Goal: Task Accomplishment & Management: Use online tool/utility

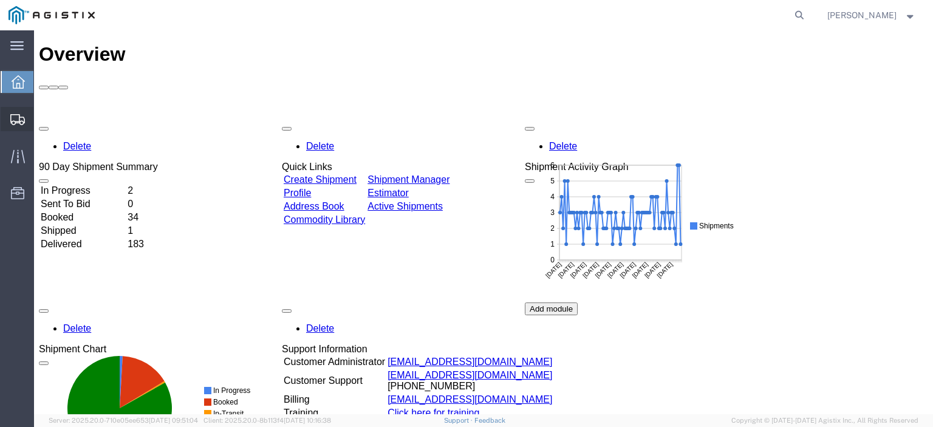
click at [0, 0] on span "Create from Template" at bounding box center [0, 0] width 0 height 0
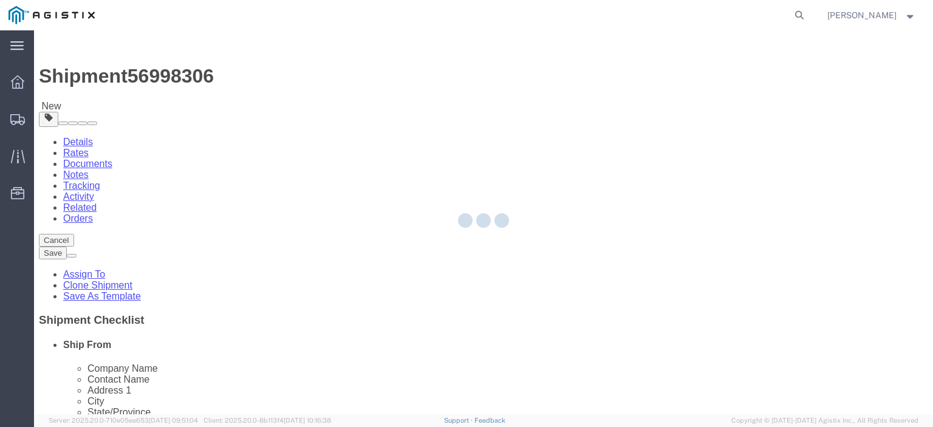
select select
select select "65511"
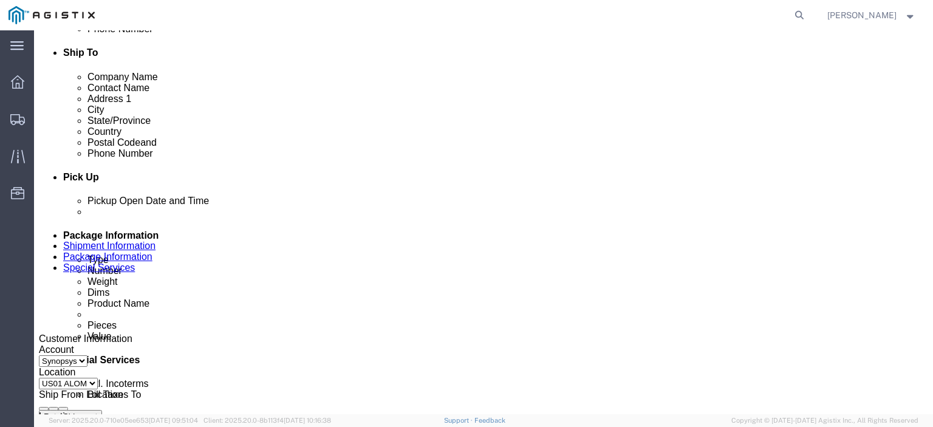
scroll to position [547, 0]
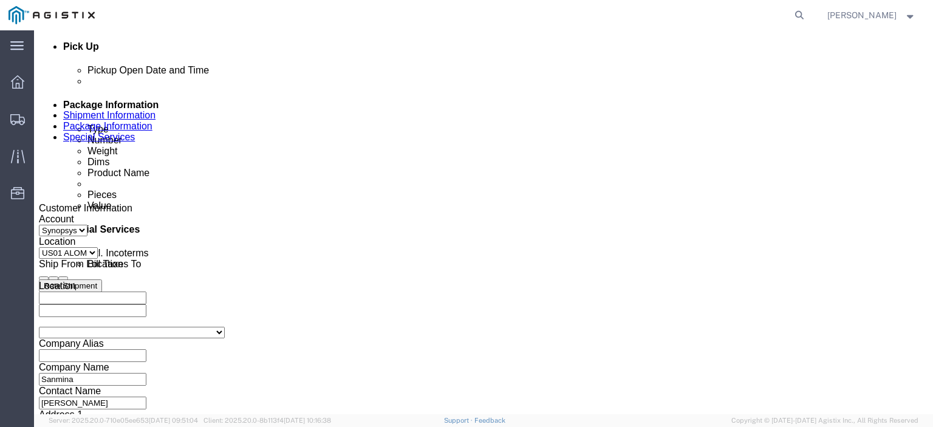
click div
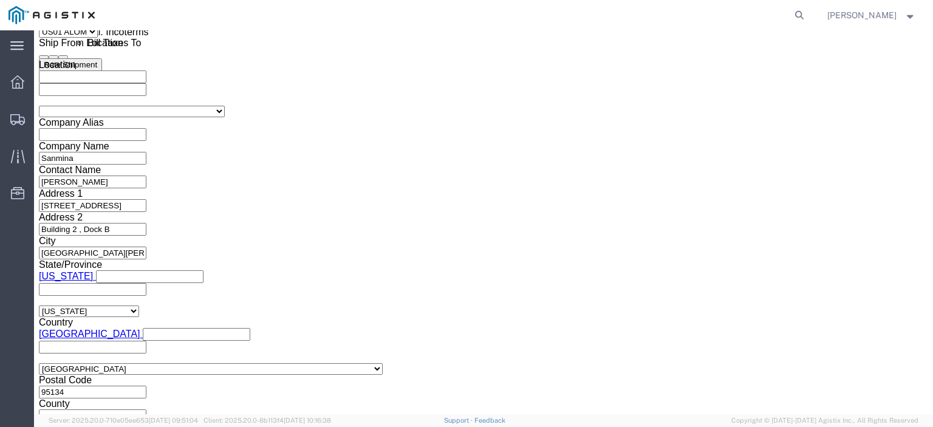
scroll to position [768, 0]
click input "4:00 PM"
type input "3:01 PM"
click button "Apply"
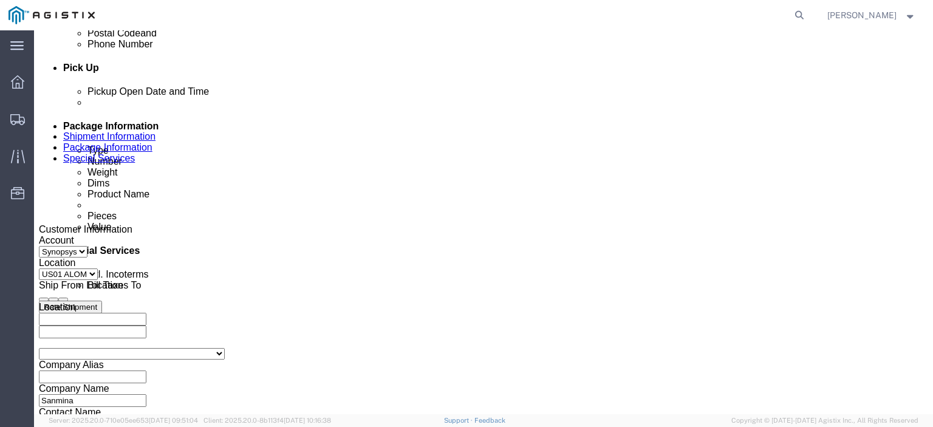
click div
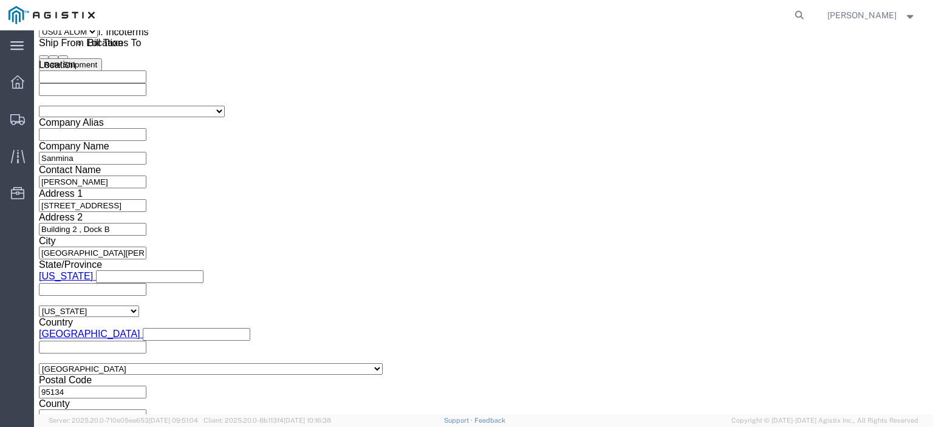
type input "4:00 PM"
click button "Apply"
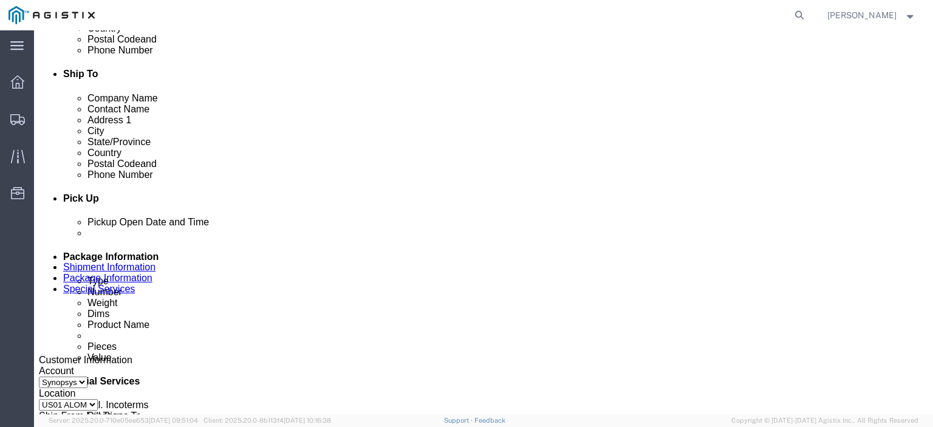
scroll to position [464, 0]
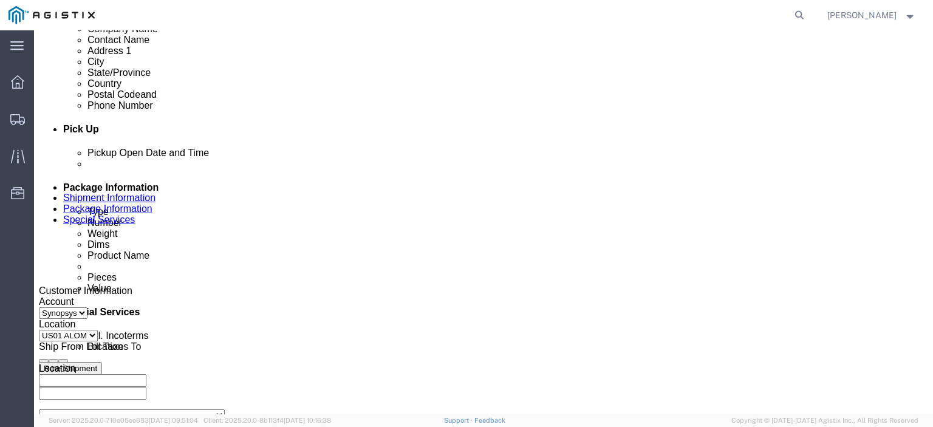
click icon
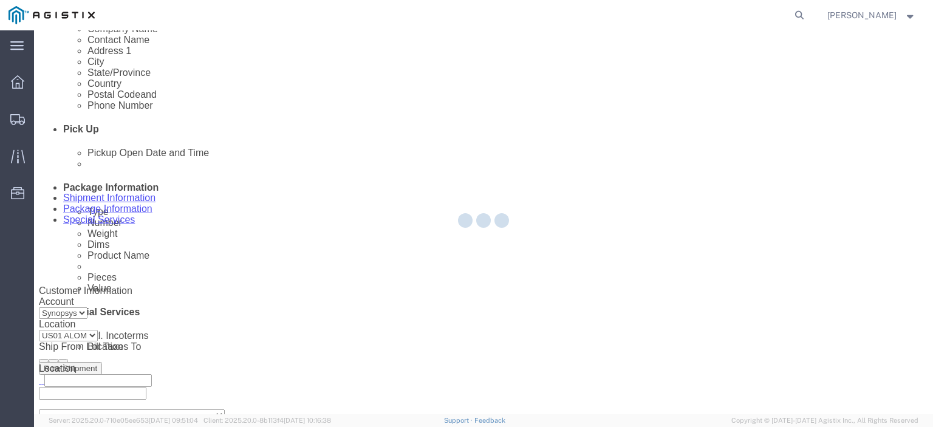
scroll to position [112, 0]
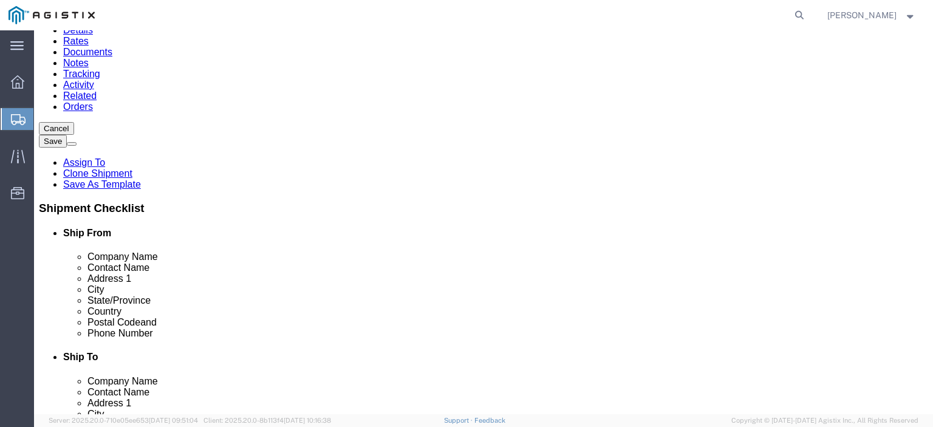
click div "Pieces: 1.00 Each Total value: 1.00 USD"
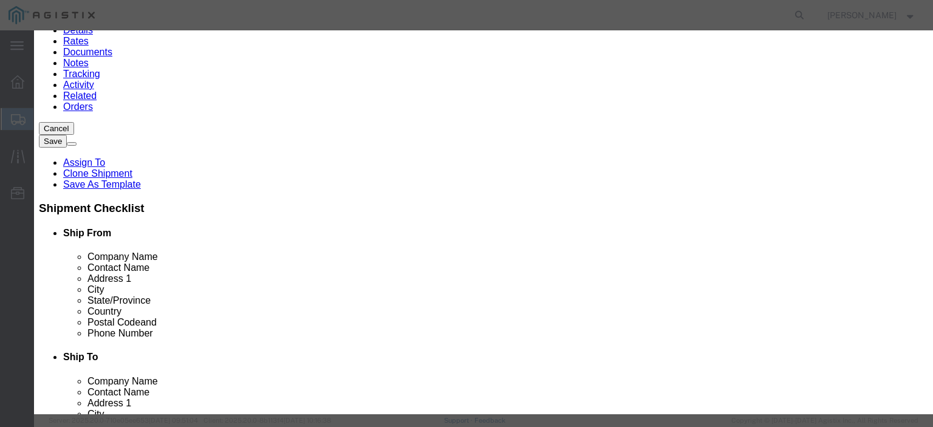
click input "1.00"
type input "1"
type input "4"
click input "S/N: C075544"
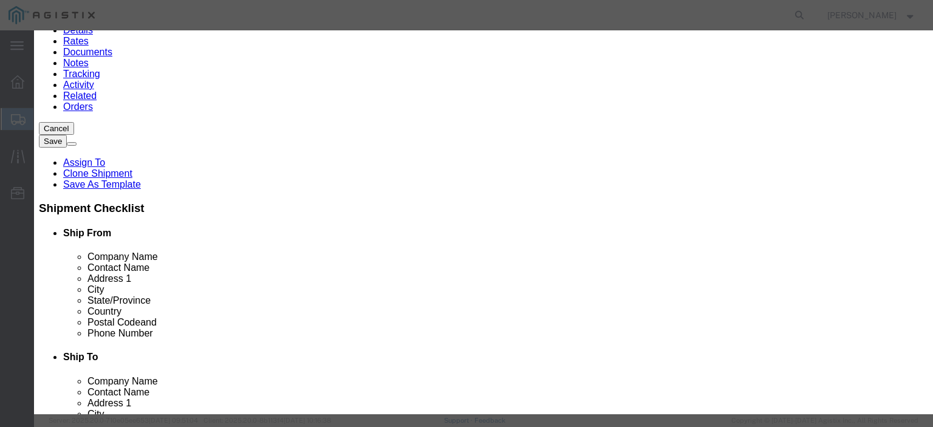
drag, startPoint x: 741, startPoint y: 170, endPoint x: 527, endPoint y: 188, distance: 214.6
click div "Description SH100006855 REv2.0 Commodity Category Select Country Of Origin Sele…"
type input "S/N: C075607, C075609, C075610, C075611"
click button "Save & Close"
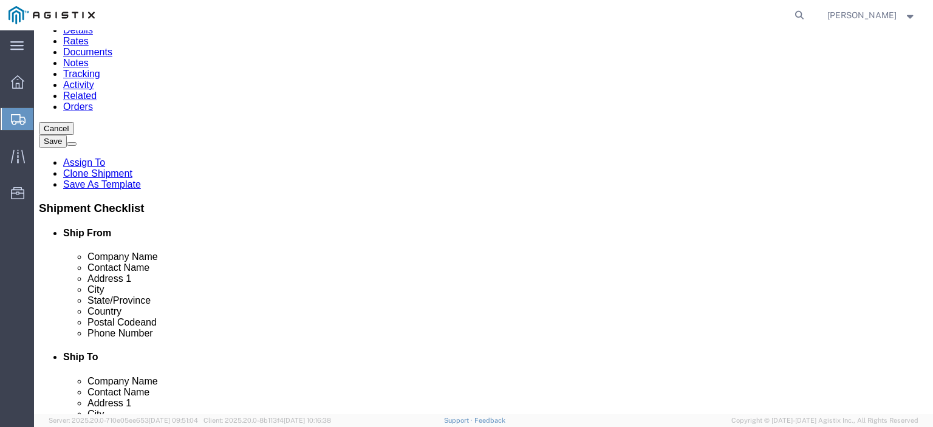
click div "1 x Pallet(s) Oversized (Not Stackable) Package Type Select Bale(s) Basket(s) B…"
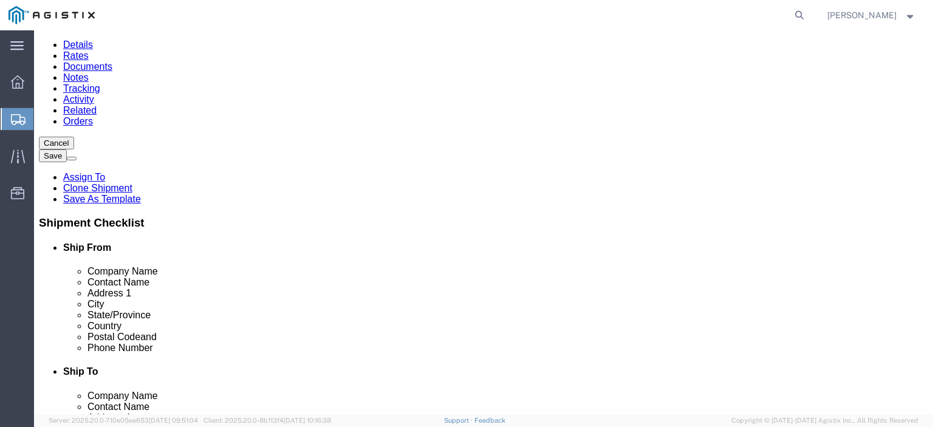
scroll to position [0, 0]
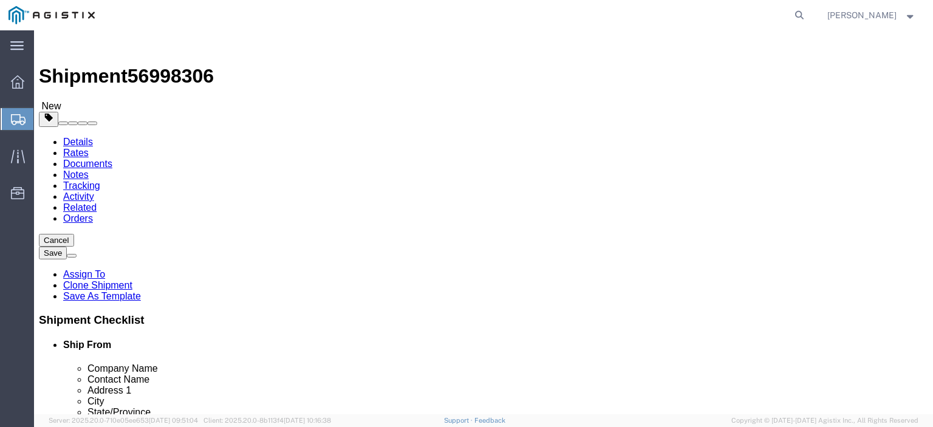
click input "1"
type input "4"
click input "1"
type input "4"
click div "1 x Pallet(s) Oversized (Not Stackable) Package Type Select Bale(s) Basket(s) B…"
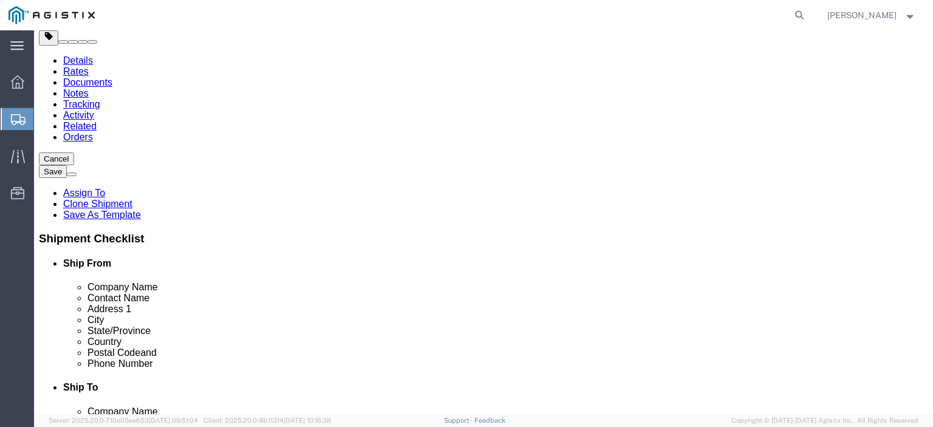
scroll to position [61, 0]
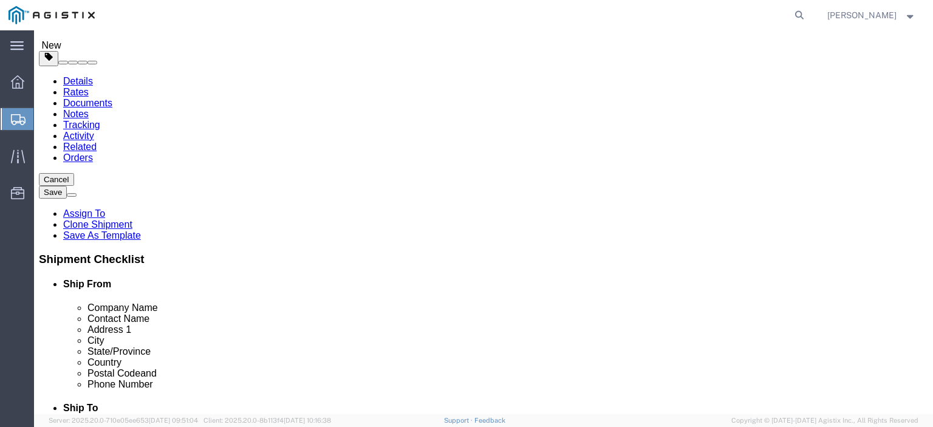
click link "Special Services"
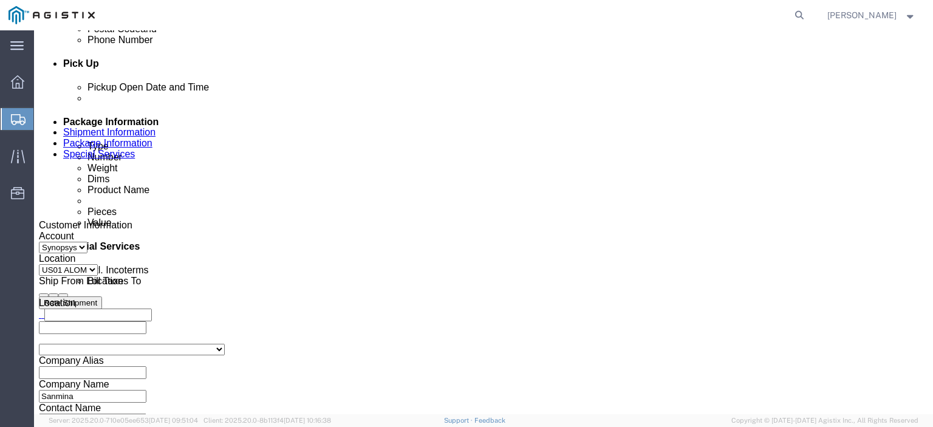
scroll to position [668, 0]
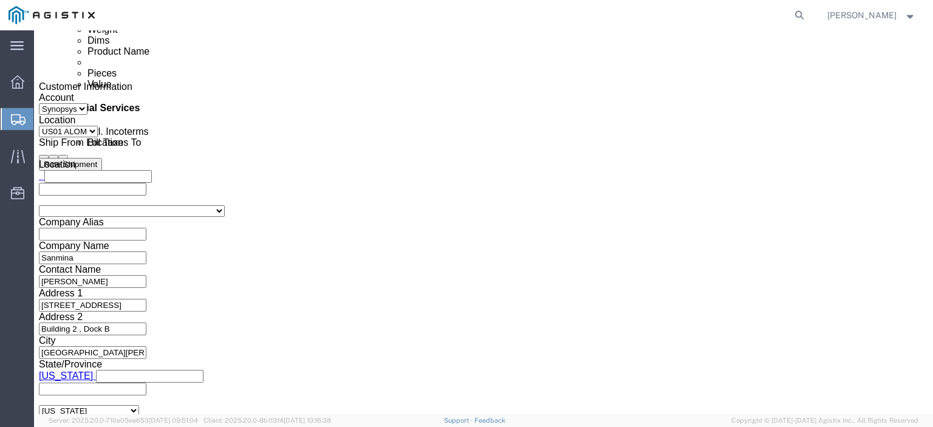
drag, startPoint x: 538, startPoint y: 246, endPoint x: 530, endPoint y: 245, distance: 7.4
click textarea "S/N: C075544"
type textarea "S"
paste textarea "S/N: C075607, C075609, C075610, C075611"
type textarea "S/N: C075607, C075609, C075610, C075611"
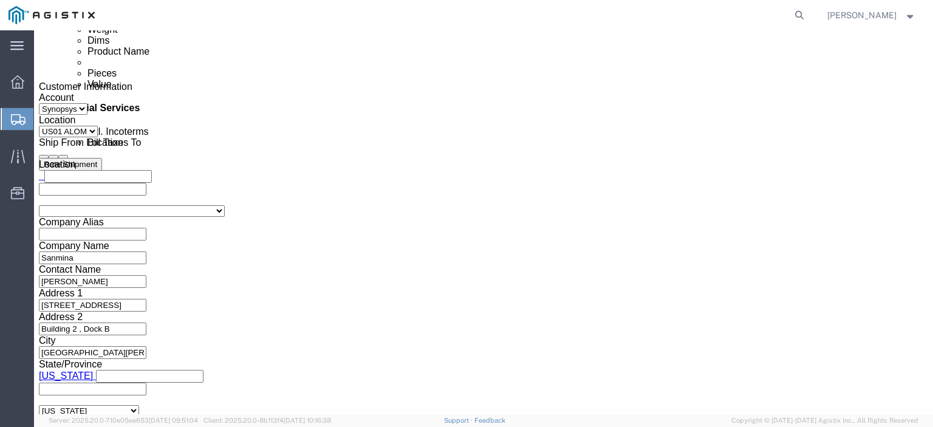
click div "To [PERSON_NAME][EMAIL_ADDRESS][DOMAIN_NAME] [EMAIL_ADDRESS][DOMAIN_NAME] [EMAI…"
click button "Rate Shipment"
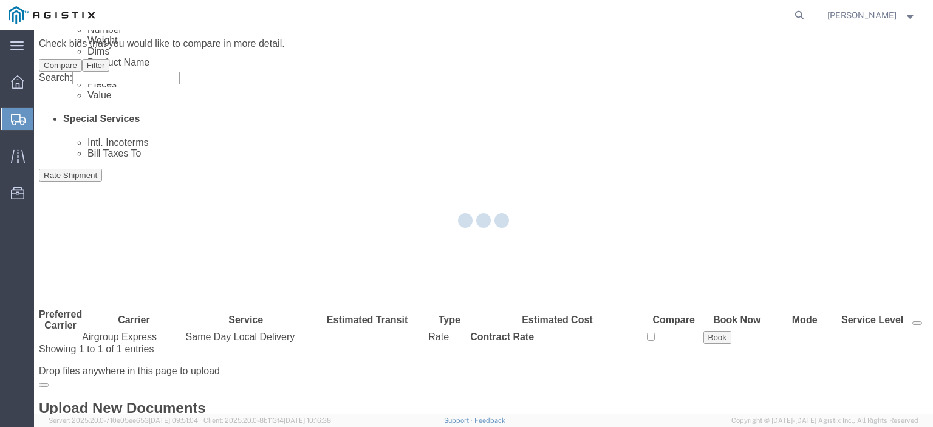
scroll to position [0, 0]
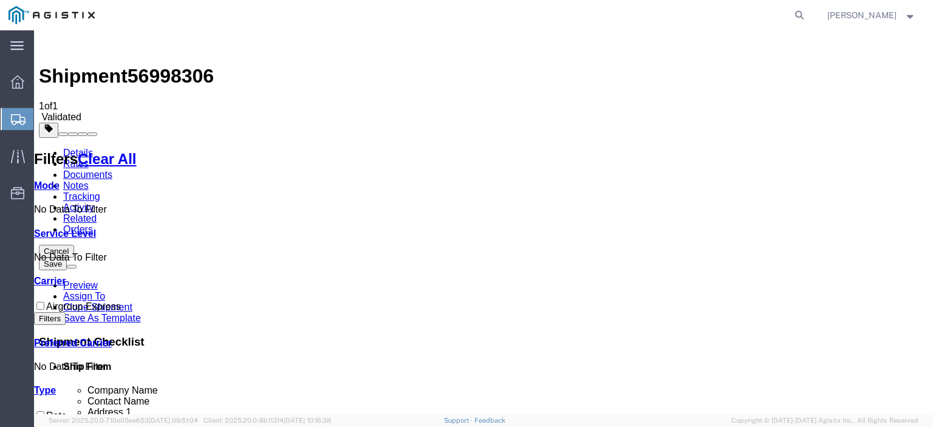
checkbox input "true"
